Goal: Information Seeking & Learning: Learn about a topic

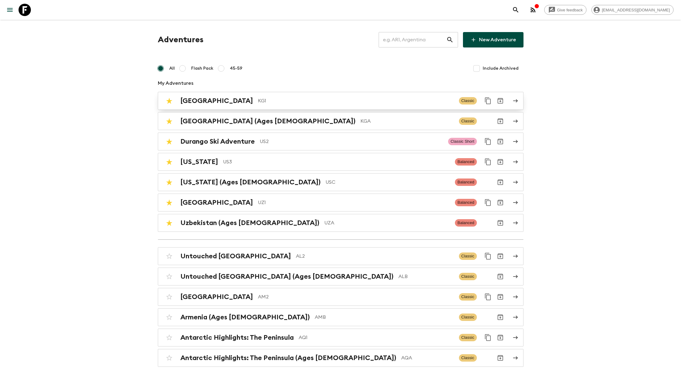
click at [258, 102] on p "KG1" at bounding box center [356, 100] width 196 height 7
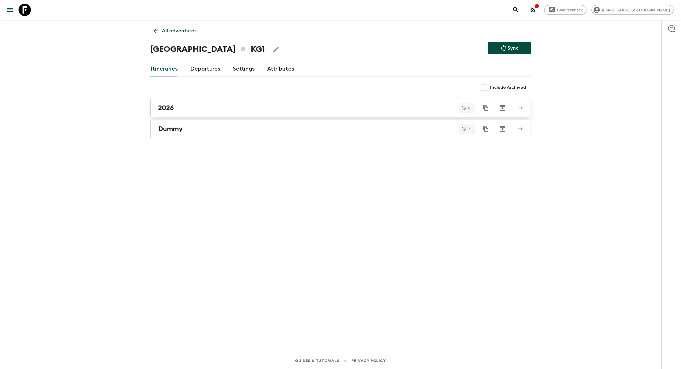
click at [197, 111] on div "2026" at bounding box center [334, 108] width 353 height 8
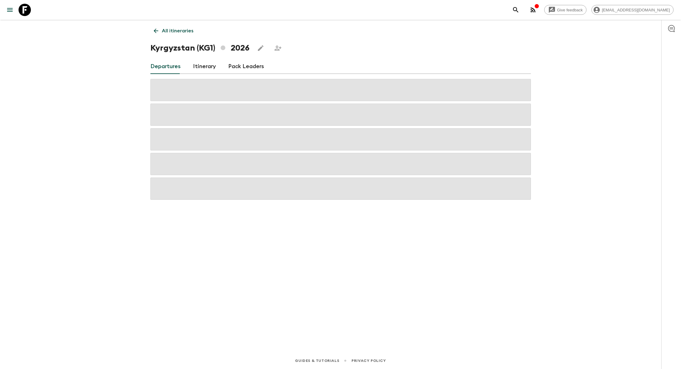
click at [201, 66] on link "Itinerary" at bounding box center [204, 66] width 23 height 15
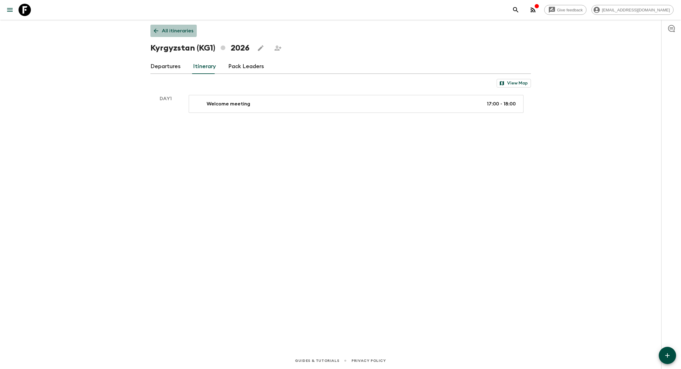
click at [165, 29] on p "All itineraries" at bounding box center [177, 30] width 31 height 7
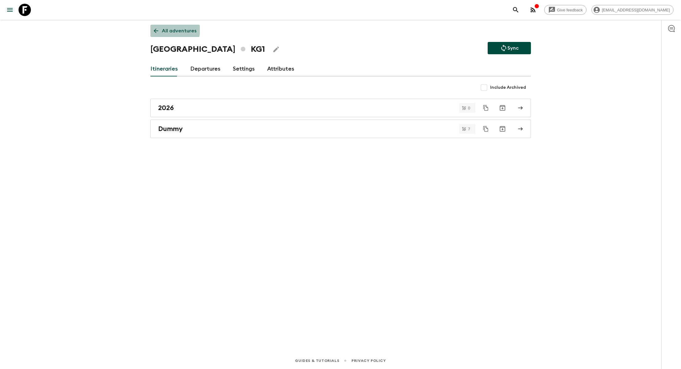
click at [165, 29] on p "All adventures" at bounding box center [179, 30] width 35 height 7
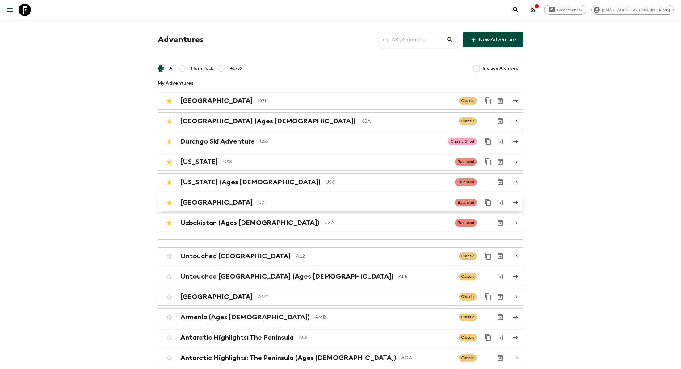
click at [258, 202] on p "UZ1" at bounding box center [354, 202] width 192 height 7
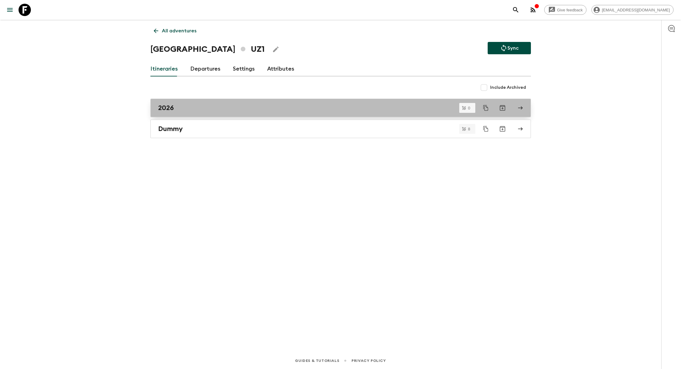
click at [183, 106] on div "2026" at bounding box center [334, 108] width 353 height 8
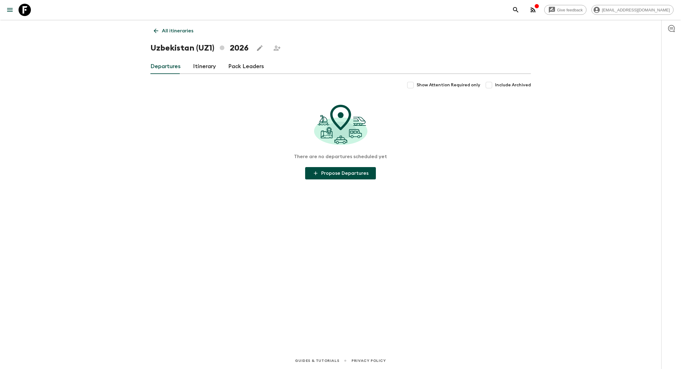
click at [199, 67] on link "Itinerary" at bounding box center [204, 66] width 23 height 15
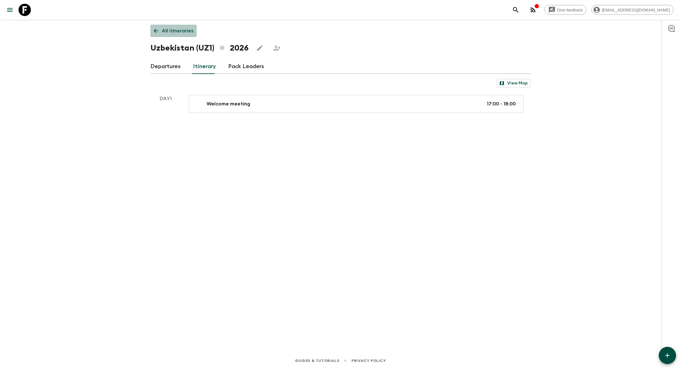
click at [164, 31] on p "All itineraries" at bounding box center [177, 30] width 31 height 7
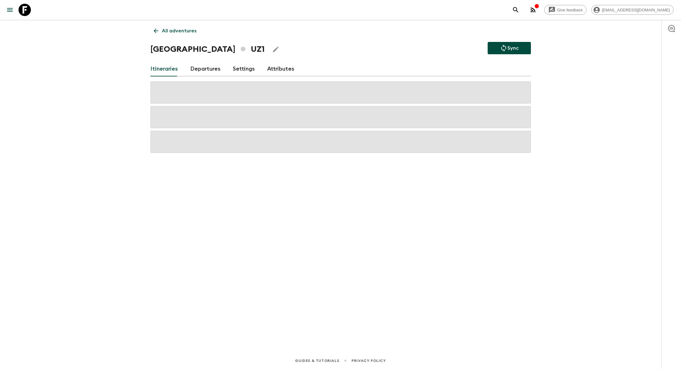
click at [164, 31] on p "All adventures" at bounding box center [179, 30] width 35 height 7
